Goal: Use online tool/utility: Utilize a website feature to perform a specific function

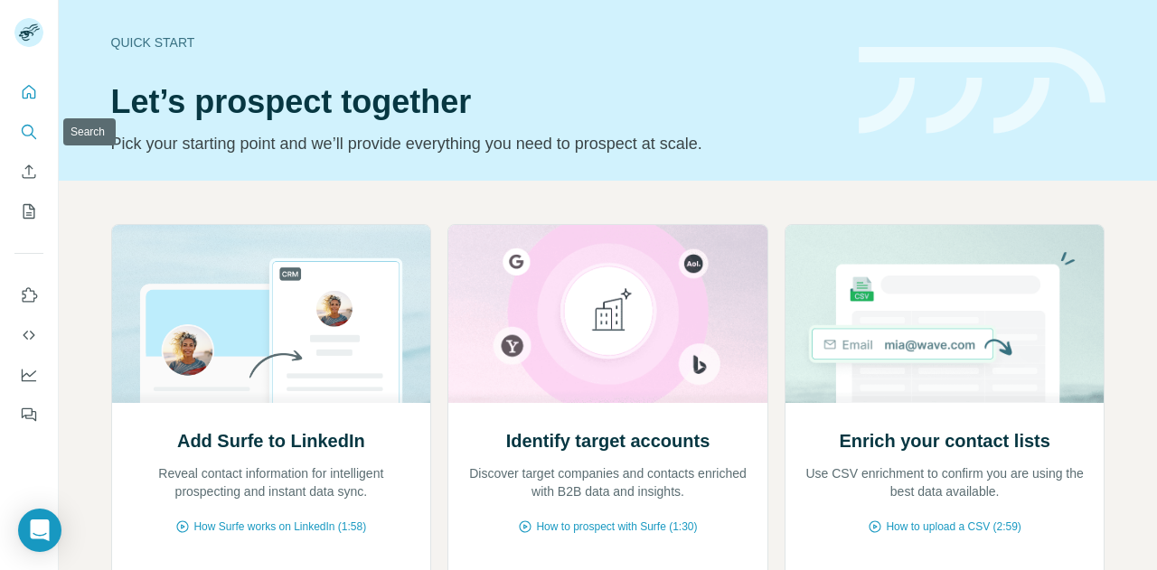
click at [29, 133] on icon "Search" at bounding box center [29, 132] width 18 height 18
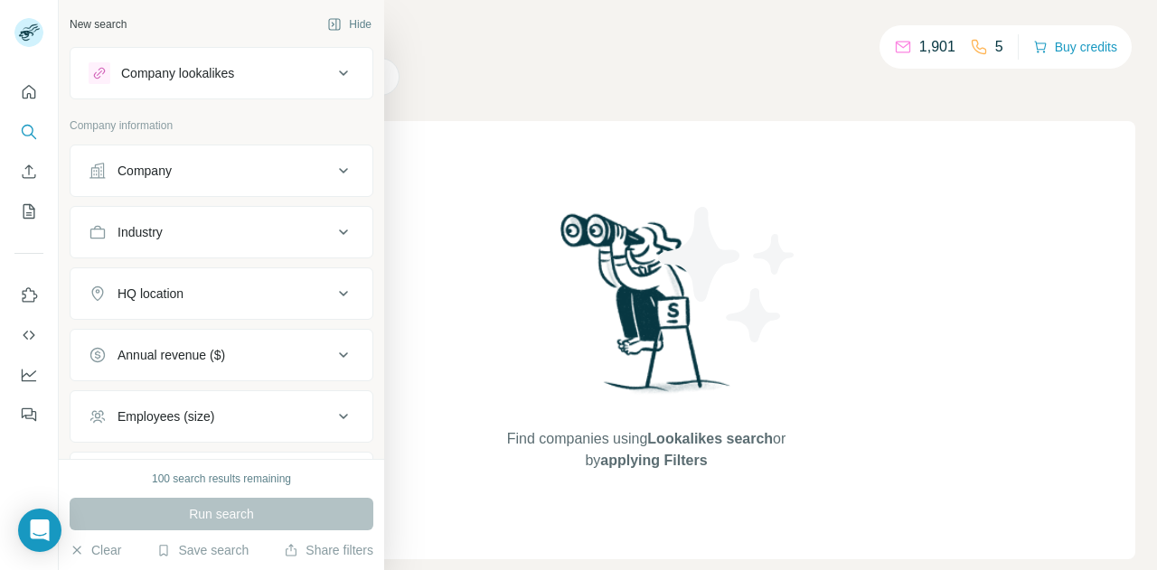
click at [152, 170] on div "Company" at bounding box center [144, 171] width 54 height 18
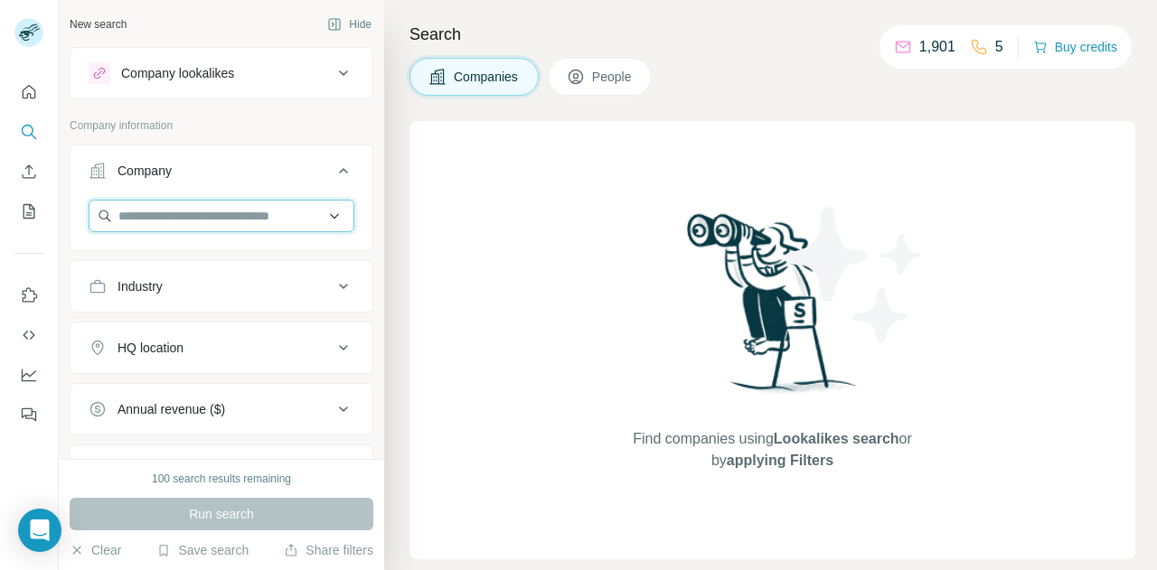
click at [165, 207] on input "text" at bounding box center [222, 216] width 266 height 33
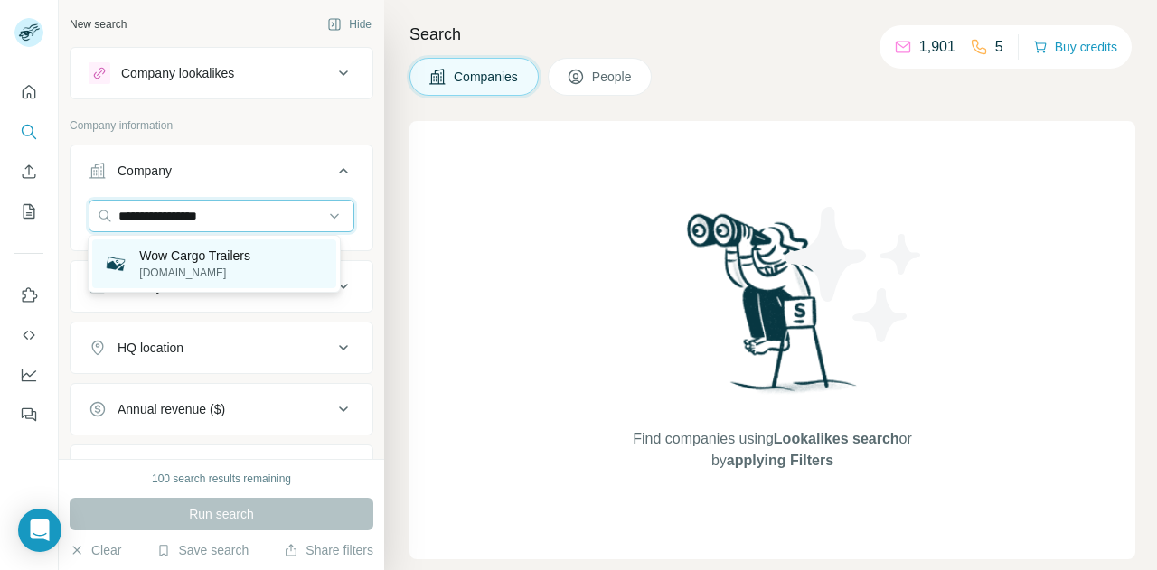
type input "**********"
click at [176, 268] on p "[DOMAIN_NAME]" at bounding box center [194, 273] width 111 height 16
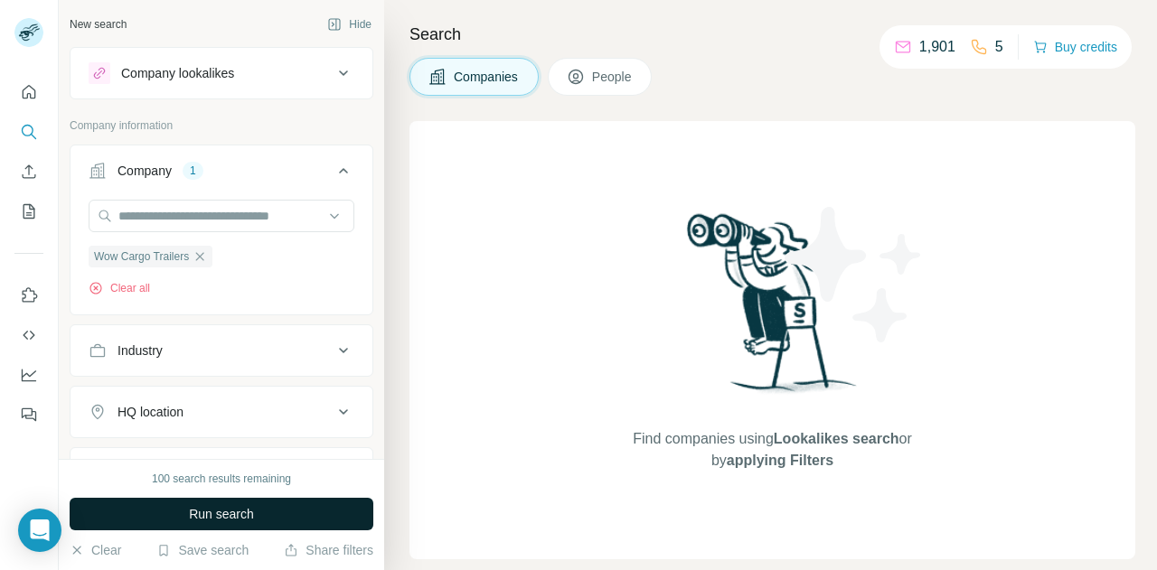
click at [220, 525] on button "Run search" at bounding box center [222, 514] width 304 height 33
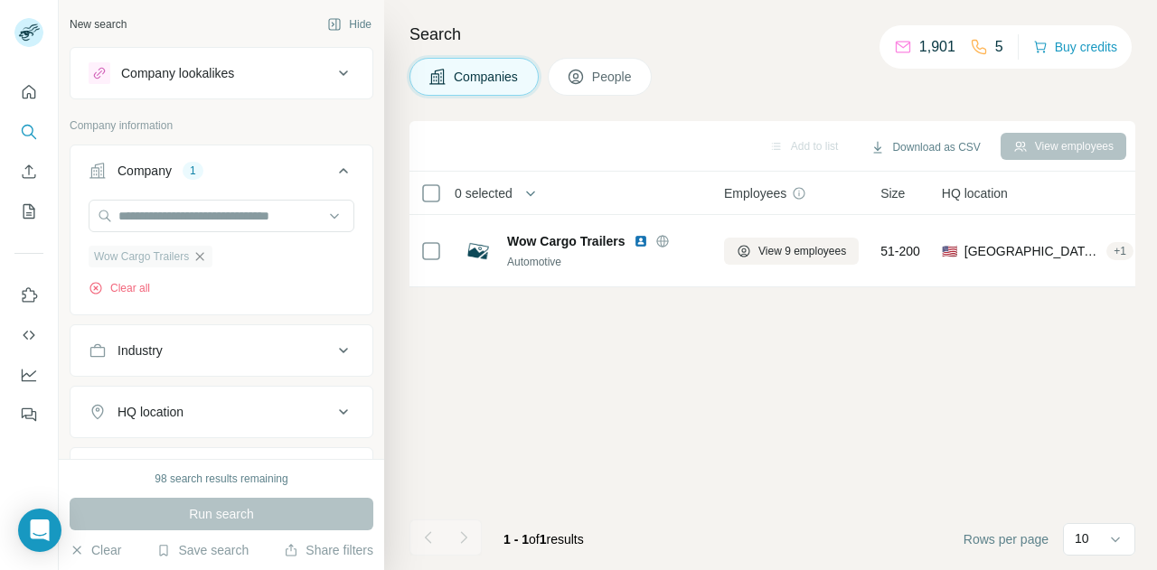
click at [194, 252] on icon "button" at bounding box center [199, 256] width 14 height 14
click at [270, 70] on div "Company lookalikes" at bounding box center [211, 73] width 244 height 22
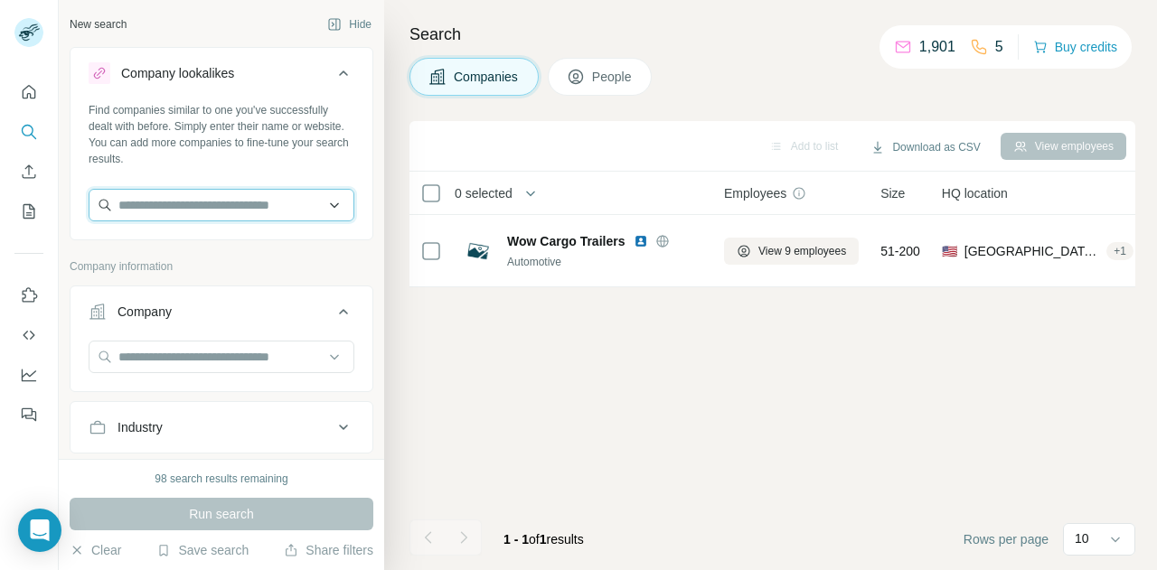
click at [206, 215] on input "text" at bounding box center [222, 205] width 266 height 33
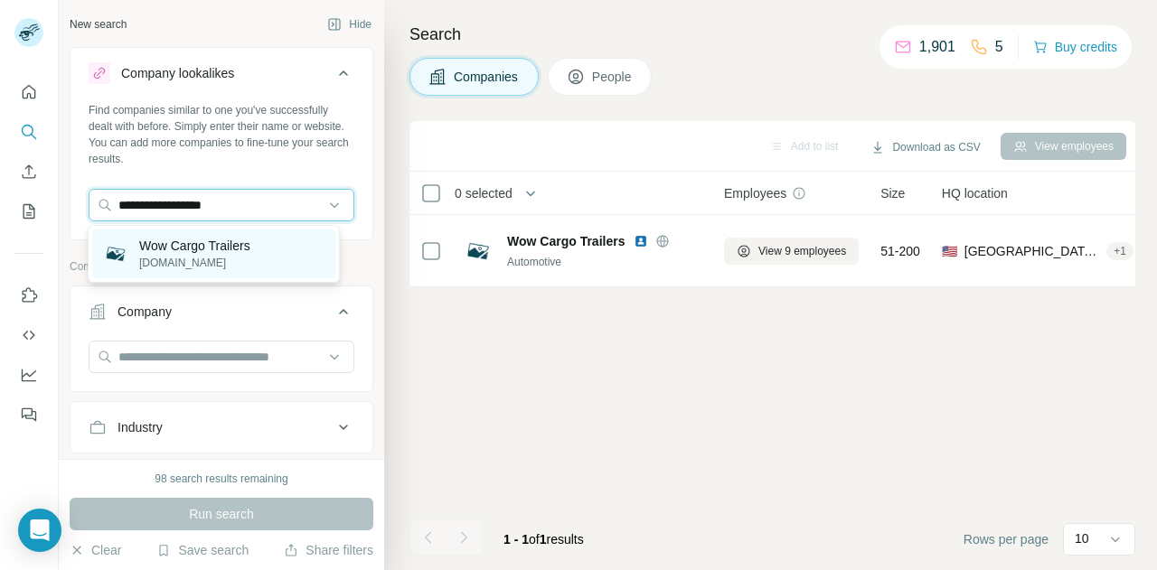
type input "**********"
click at [173, 261] on p "[DOMAIN_NAME]" at bounding box center [194, 263] width 111 height 16
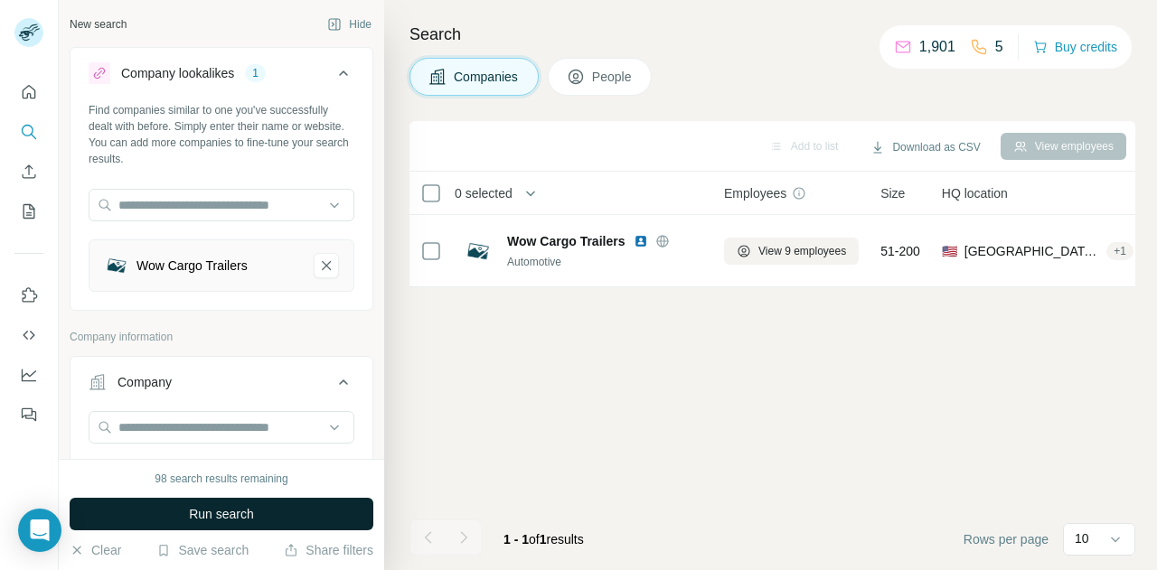
click at [213, 518] on span "Run search" at bounding box center [221, 514] width 65 height 18
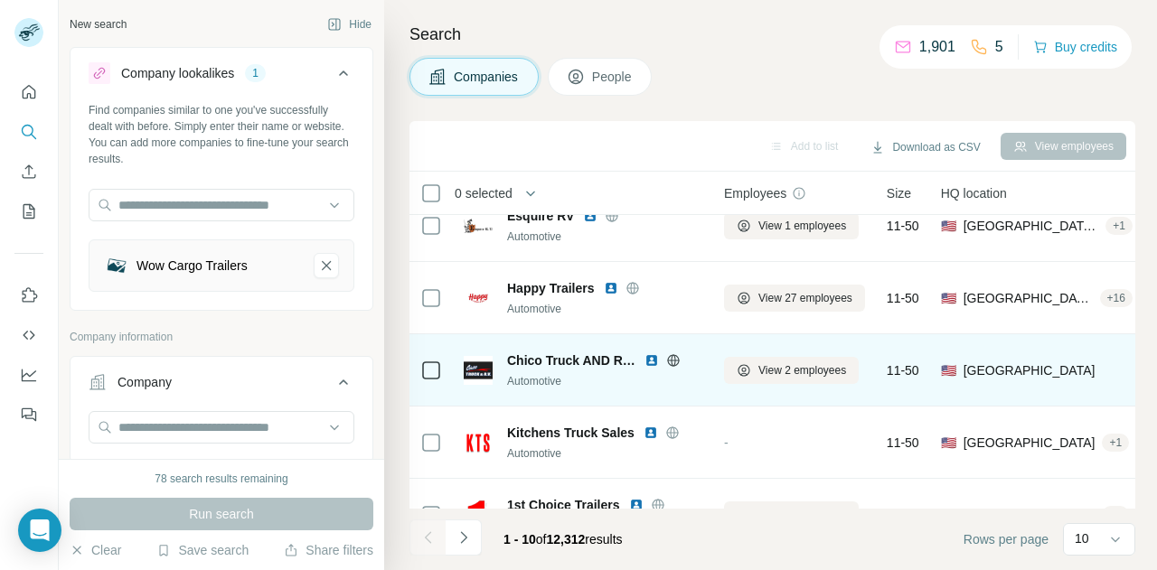
scroll to position [347, 0]
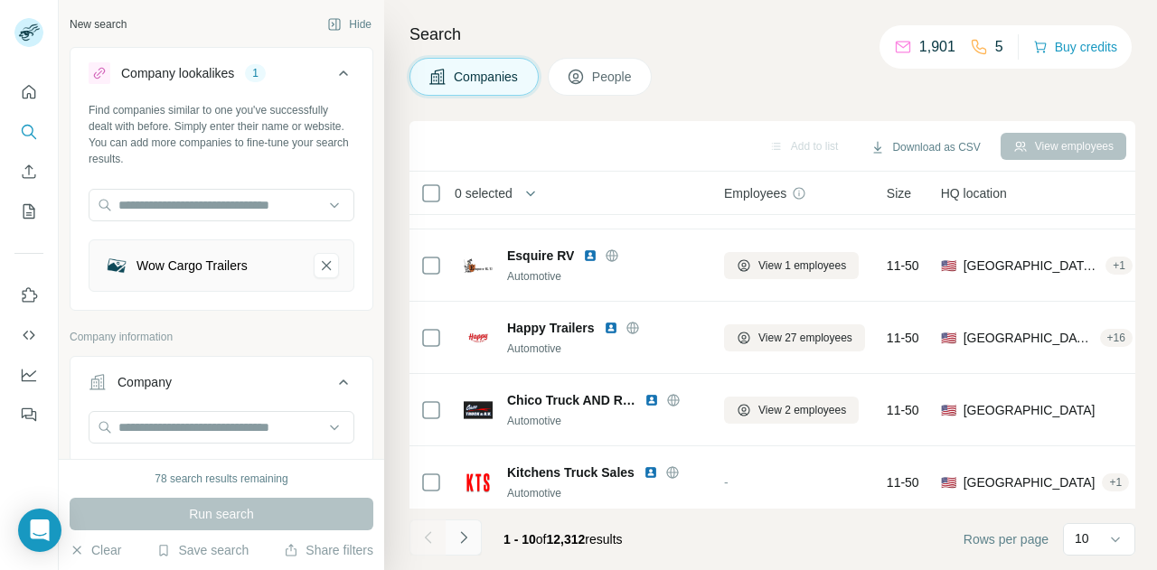
click at [473, 539] on button "Navigate to next page" at bounding box center [463, 538] width 36 height 36
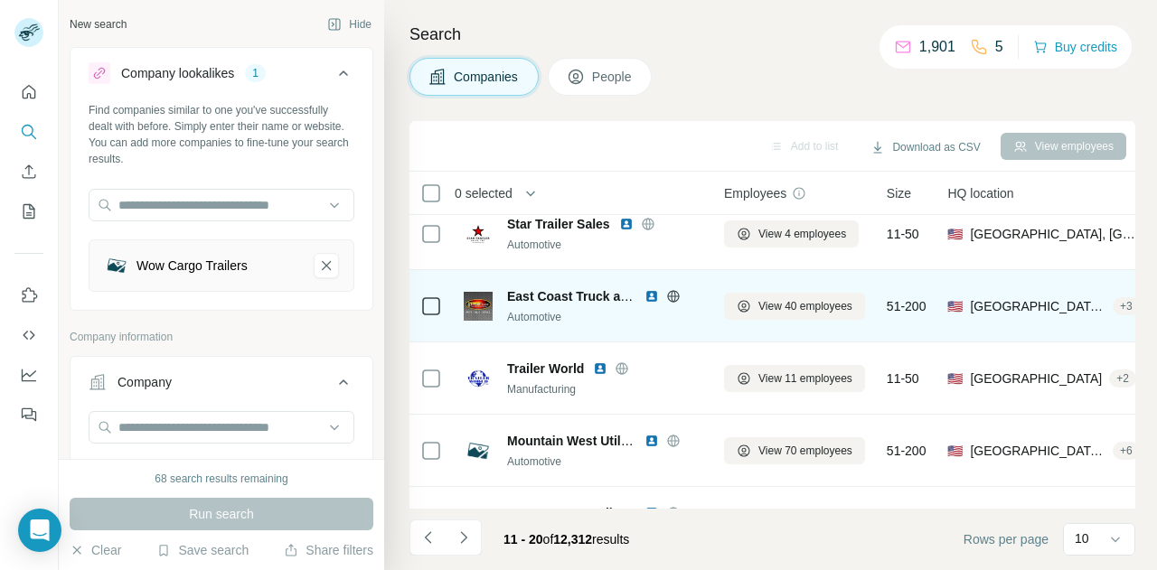
scroll to position [361, 0]
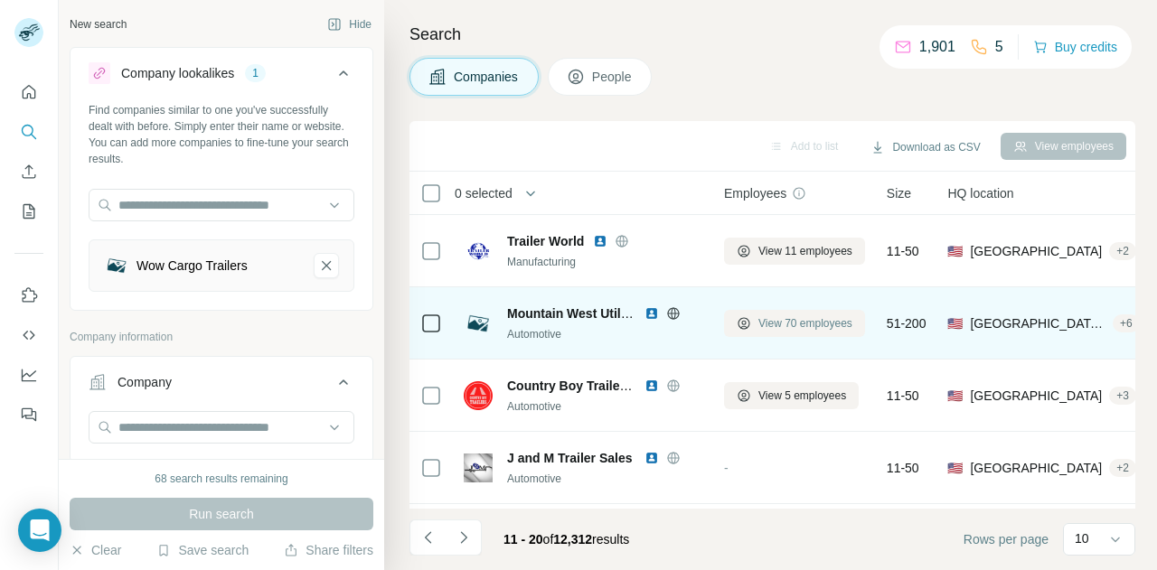
click at [782, 322] on span "View 70 employees" at bounding box center [805, 323] width 94 height 16
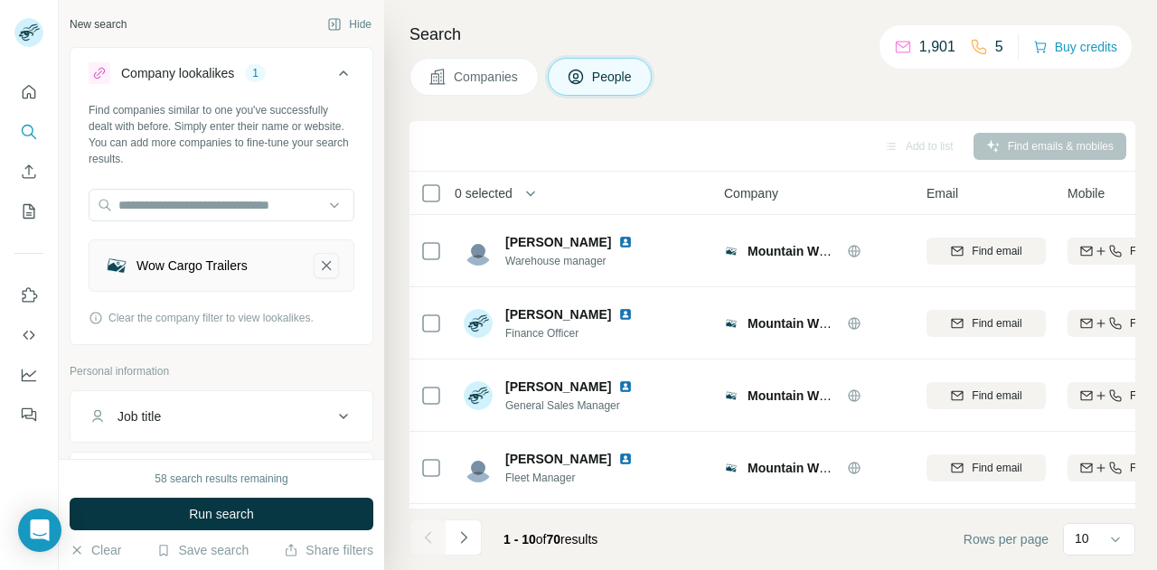
click at [318, 261] on icon "Wow Cargo Trailers-remove-button" at bounding box center [326, 266] width 16 height 18
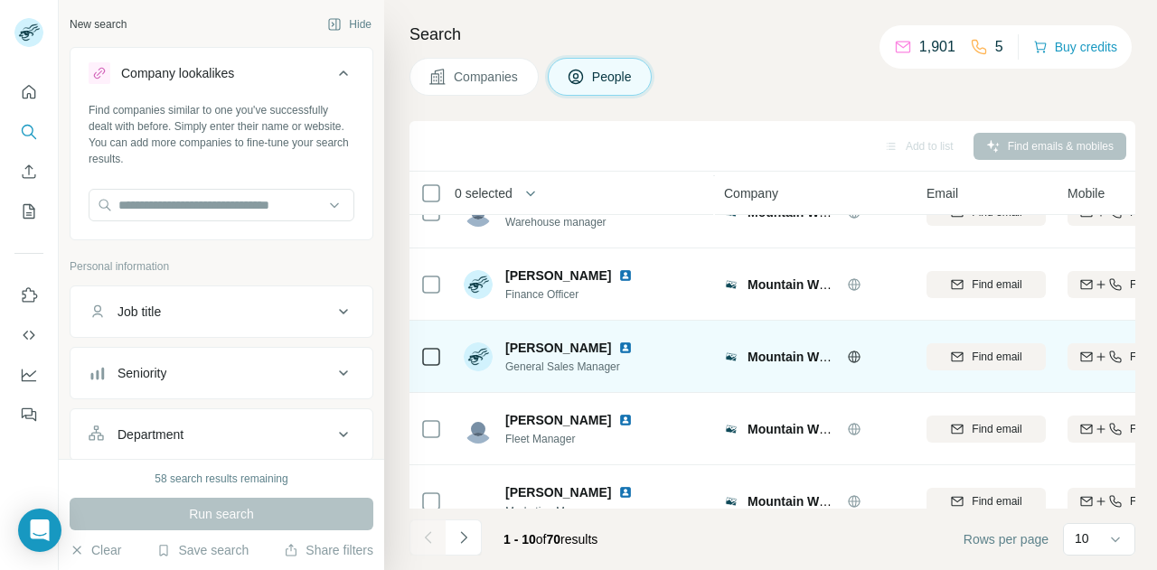
scroll to position [437, 0]
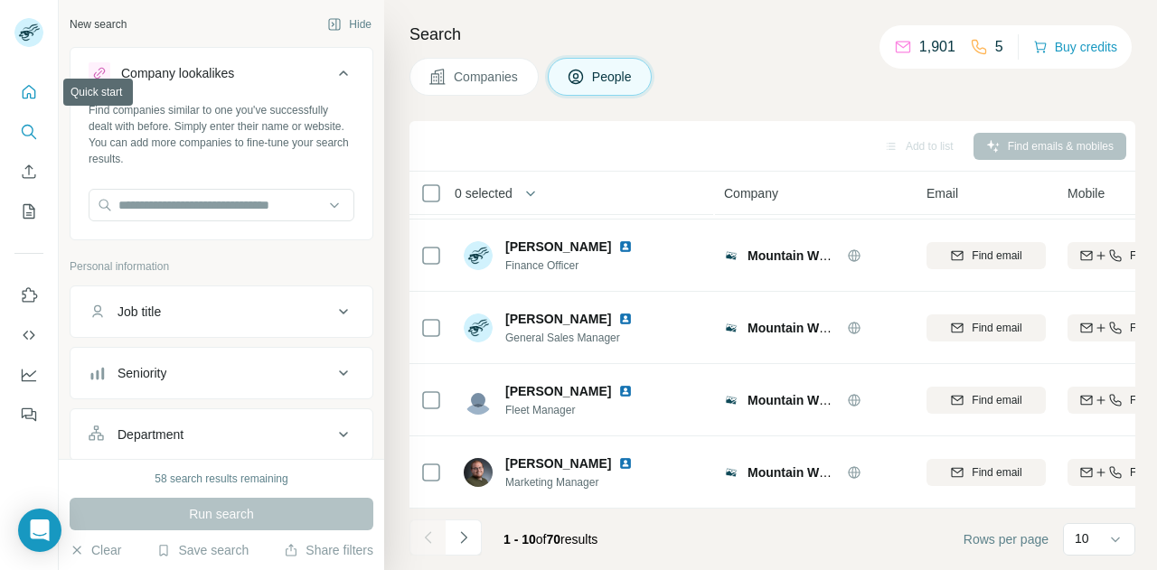
click at [23, 91] on icon "Quick start" at bounding box center [30, 92] width 14 height 14
